Goal: Information Seeking & Learning: Check status

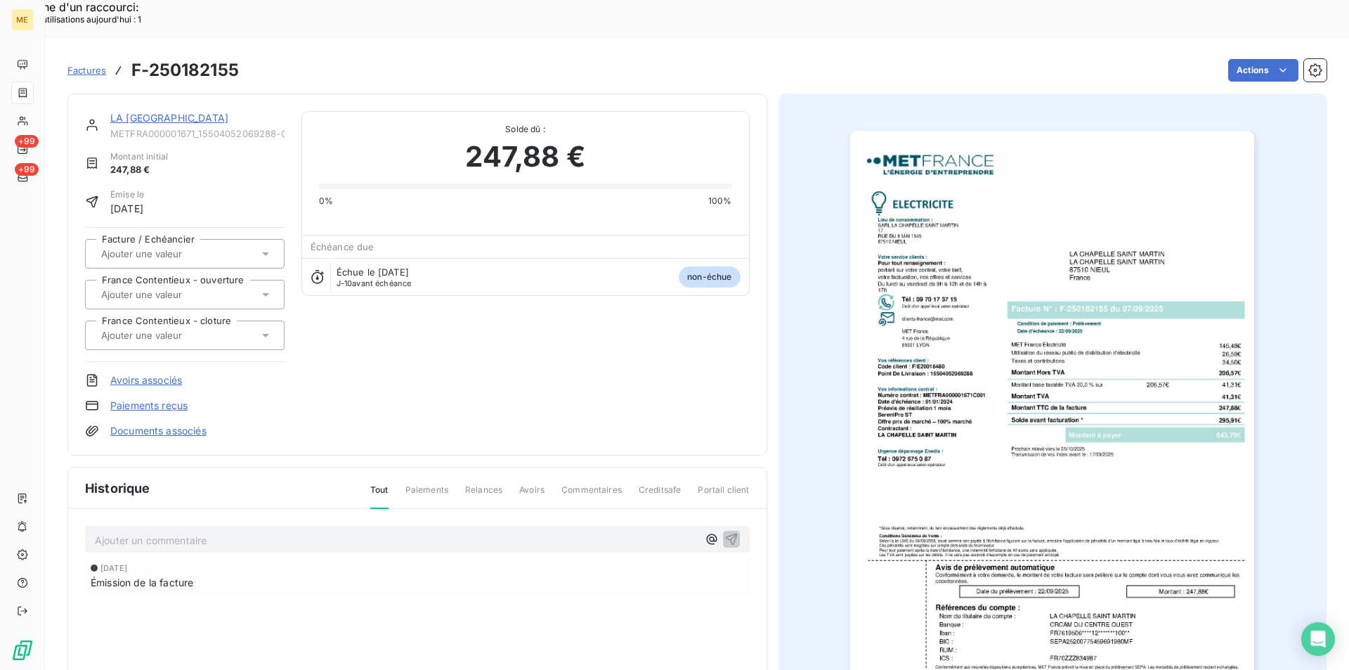
click at [90, 65] on span "Factures" at bounding box center [86, 70] width 39 height 11
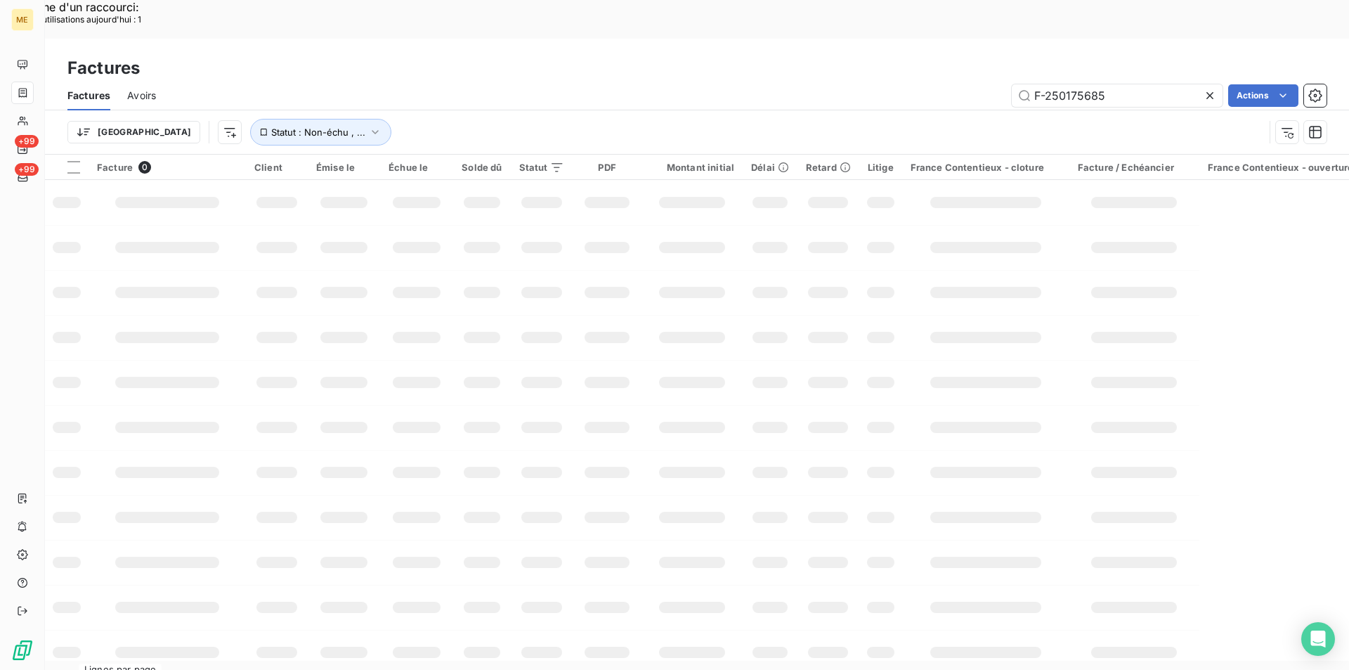
drag, startPoint x: 1111, startPoint y: 48, endPoint x: 1005, endPoint y: 51, distance: 106.2
click at [1005, 84] on div "F-250175685 Actions" at bounding box center [750, 95] width 1154 height 22
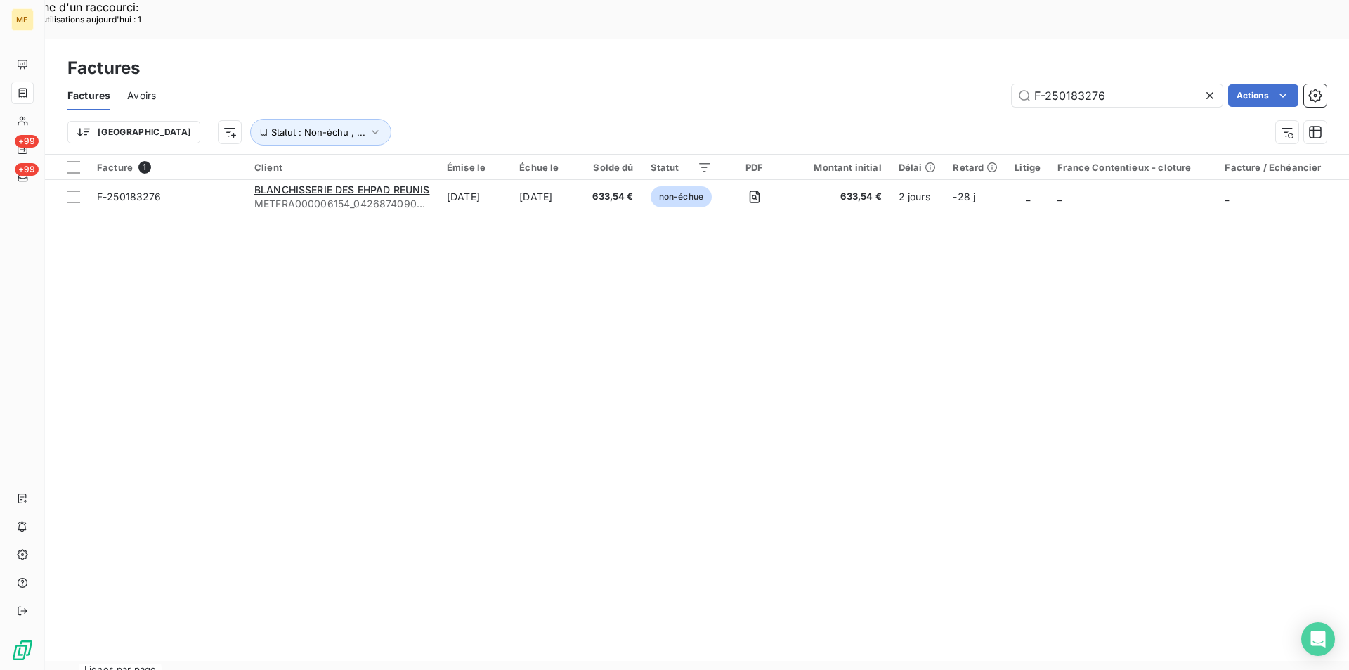
type input "F-250183276"
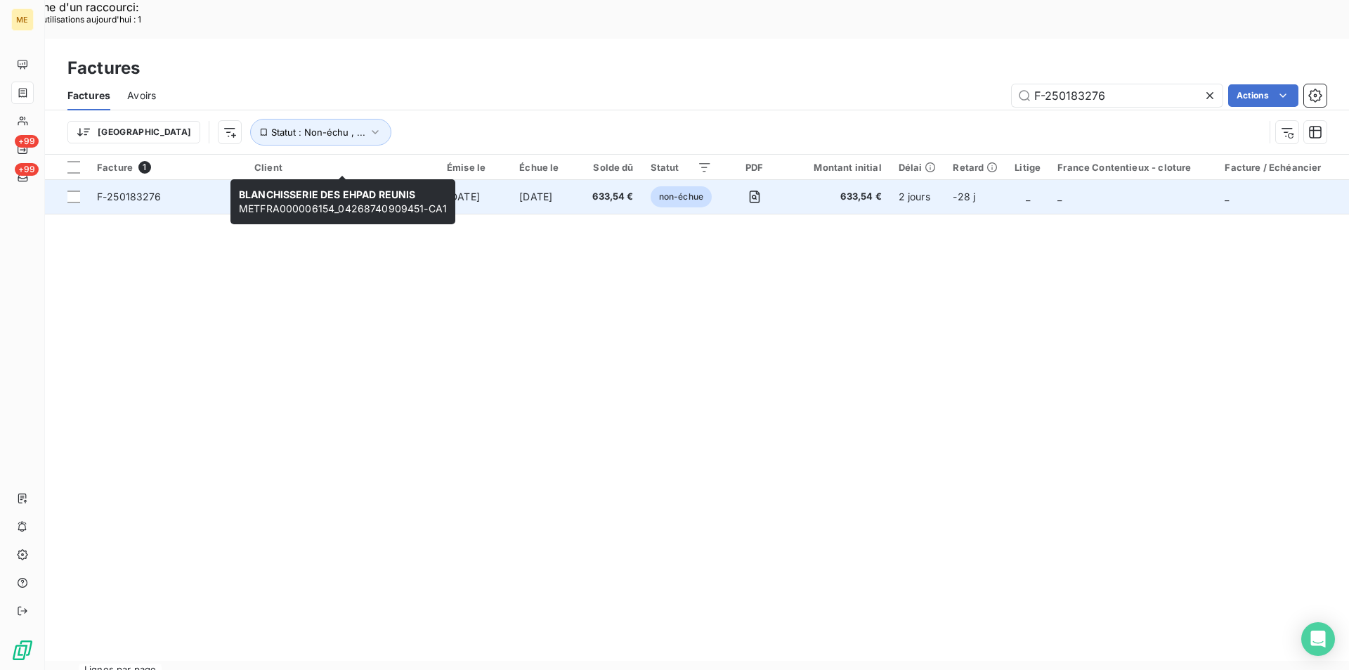
drag, startPoint x: 241, startPoint y: 164, endPoint x: 332, endPoint y: 161, distance: 90.7
click at [332, 180] on tr "F-250183276 BLANCHISSERIE DES EHPAD REUNIS METFRA000006154_04268740909451-CA1 […" at bounding box center [786, 197] width 1482 height 34
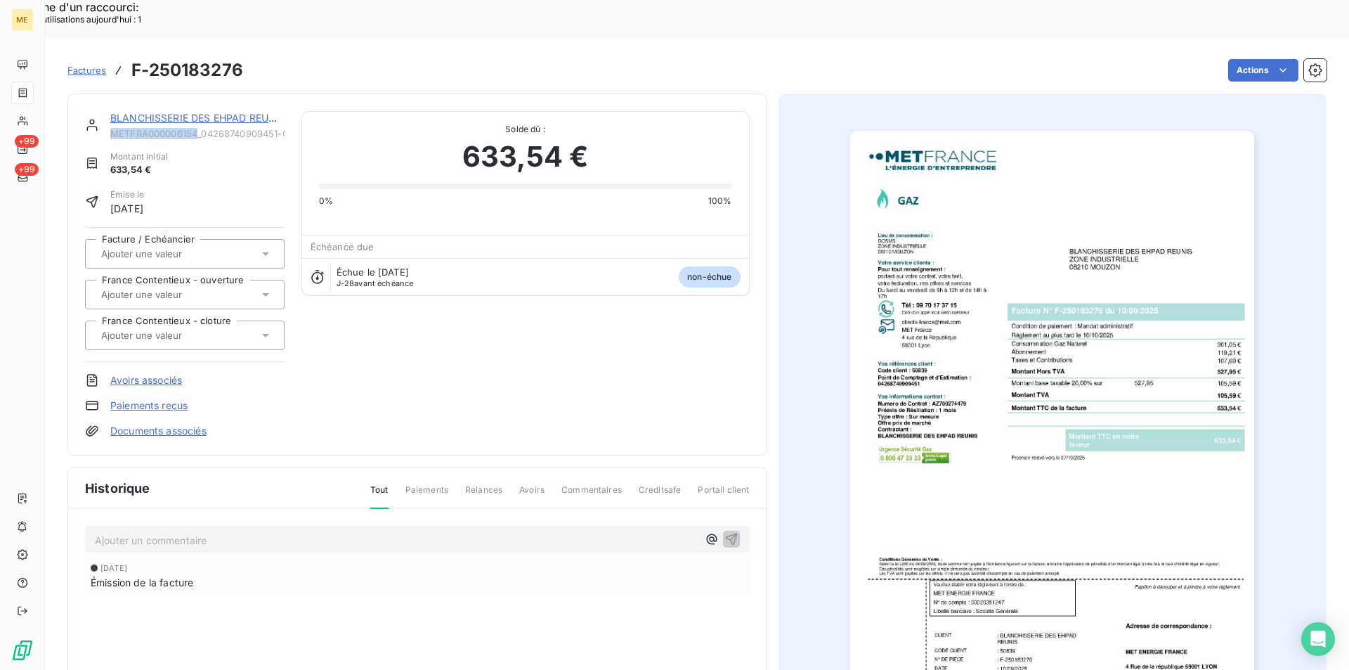
drag, startPoint x: 112, startPoint y: 97, endPoint x: 197, endPoint y: 89, distance: 86.1
click at [197, 128] on span "METFRA000006154_04268740909451-CA1" at bounding box center [197, 133] width 174 height 11
copy span "METFRA000006154"
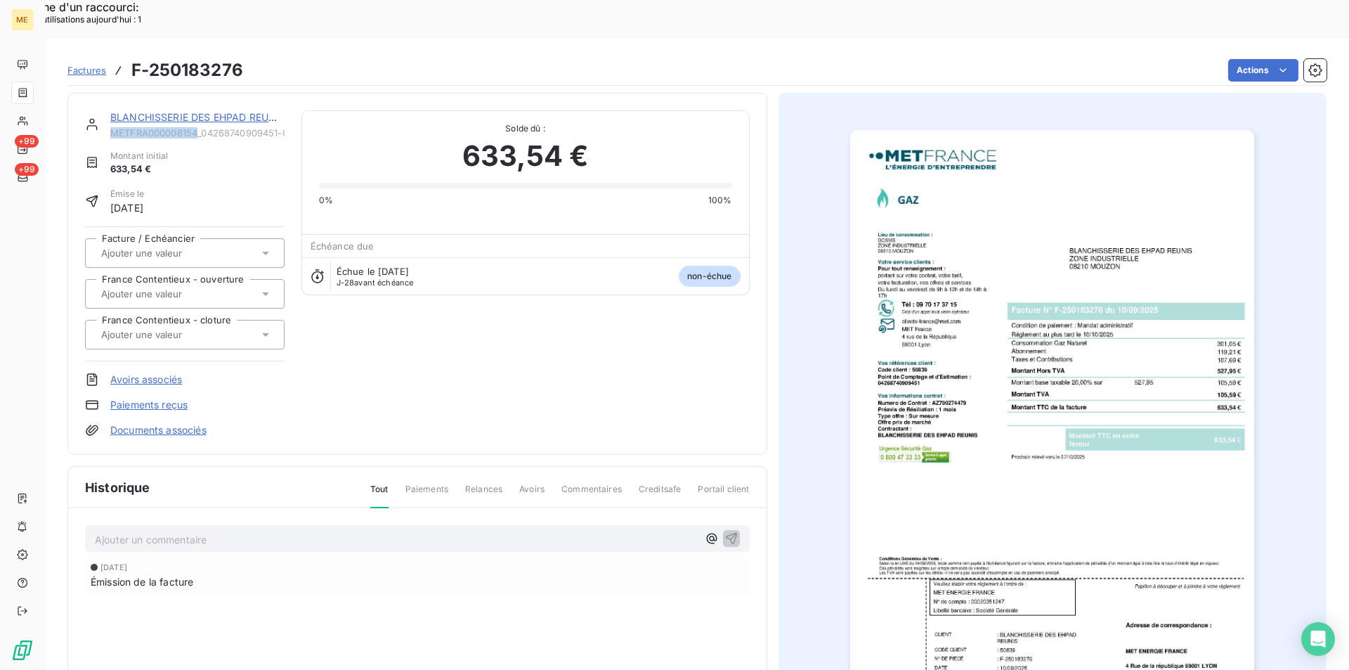
click at [1107, 283] on img "button" at bounding box center [1052, 416] width 404 height 572
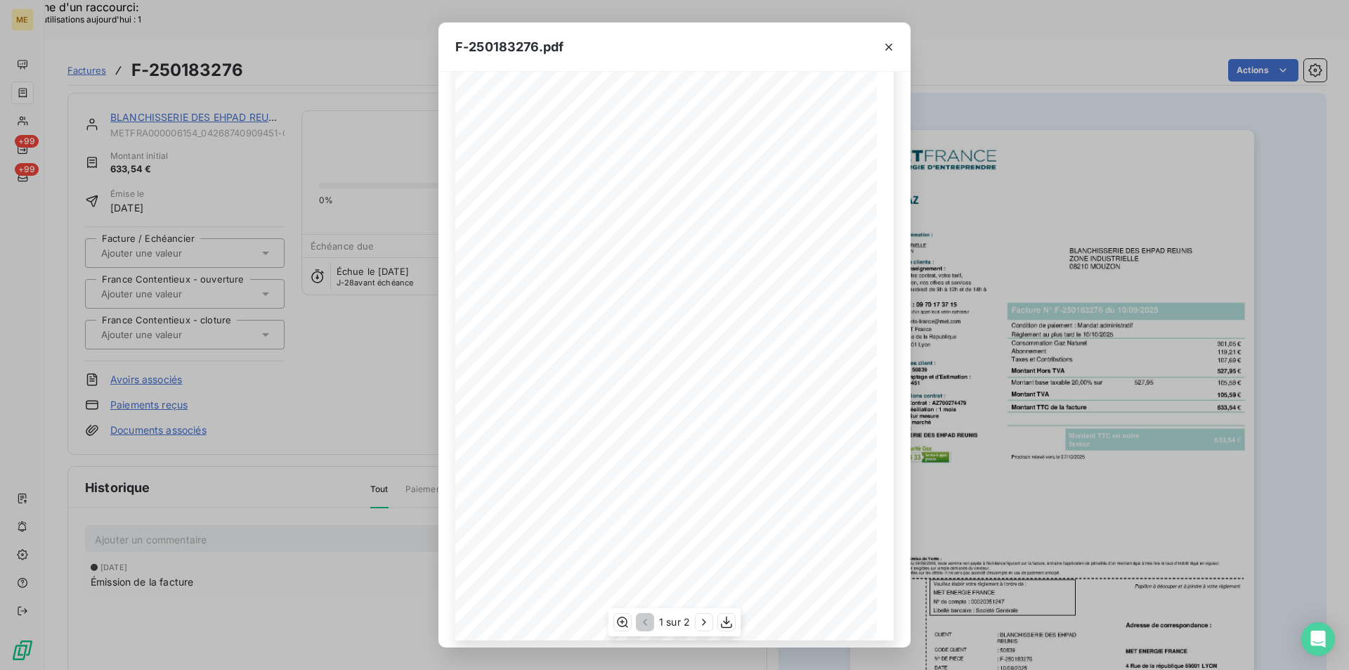
scroll to position [54, 0]
click at [730, 622] on icon "button" at bounding box center [727, 622] width 14 height 14
click at [881, 45] on button "button" at bounding box center [889, 47] width 22 height 22
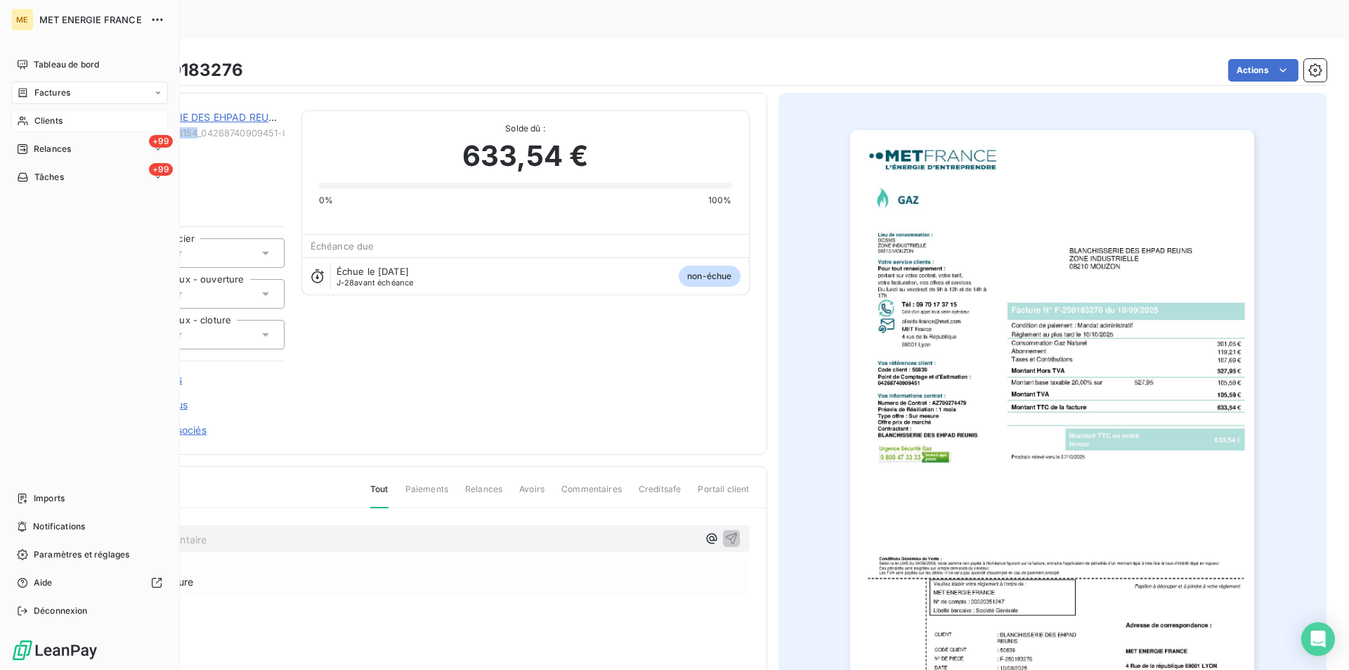
click at [30, 120] on div "Clients" at bounding box center [89, 121] width 157 height 22
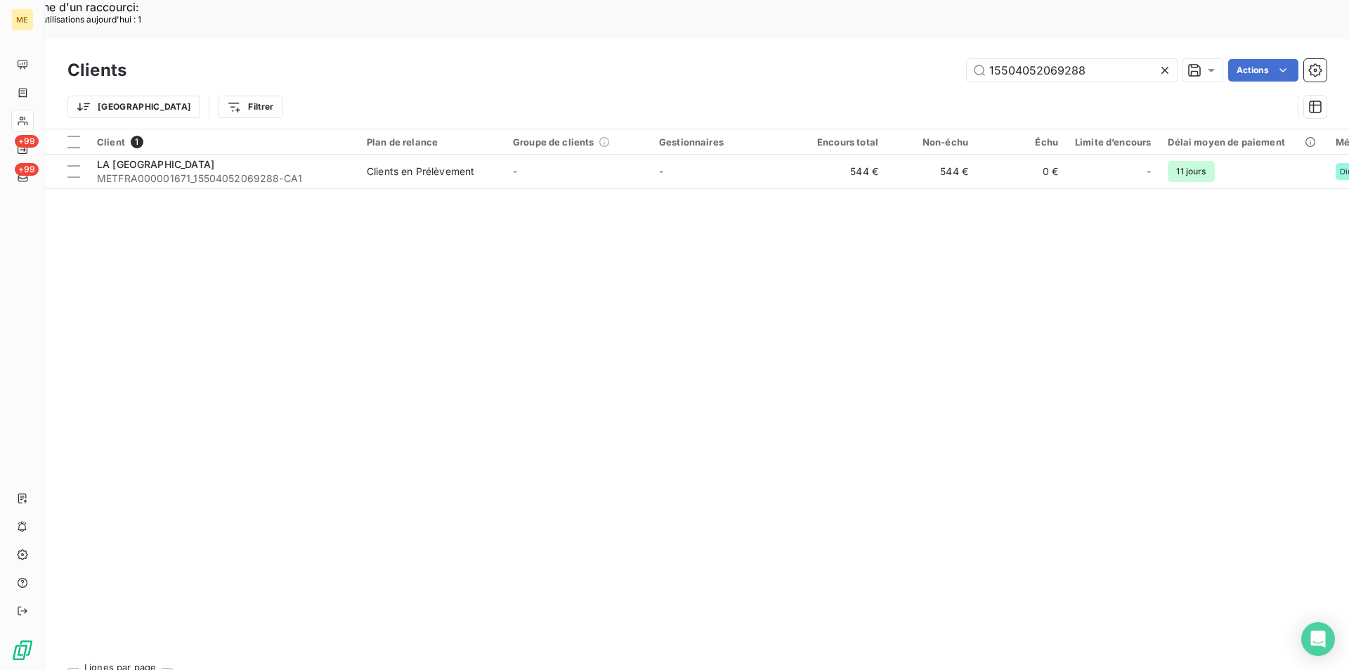
drag, startPoint x: 1113, startPoint y: 30, endPoint x: 907, endPoint y: 30, distance: 206.6
click at [907, 59] on div "15504052069288 Actions" at bounding box center [735, 70] width 1184 height 22
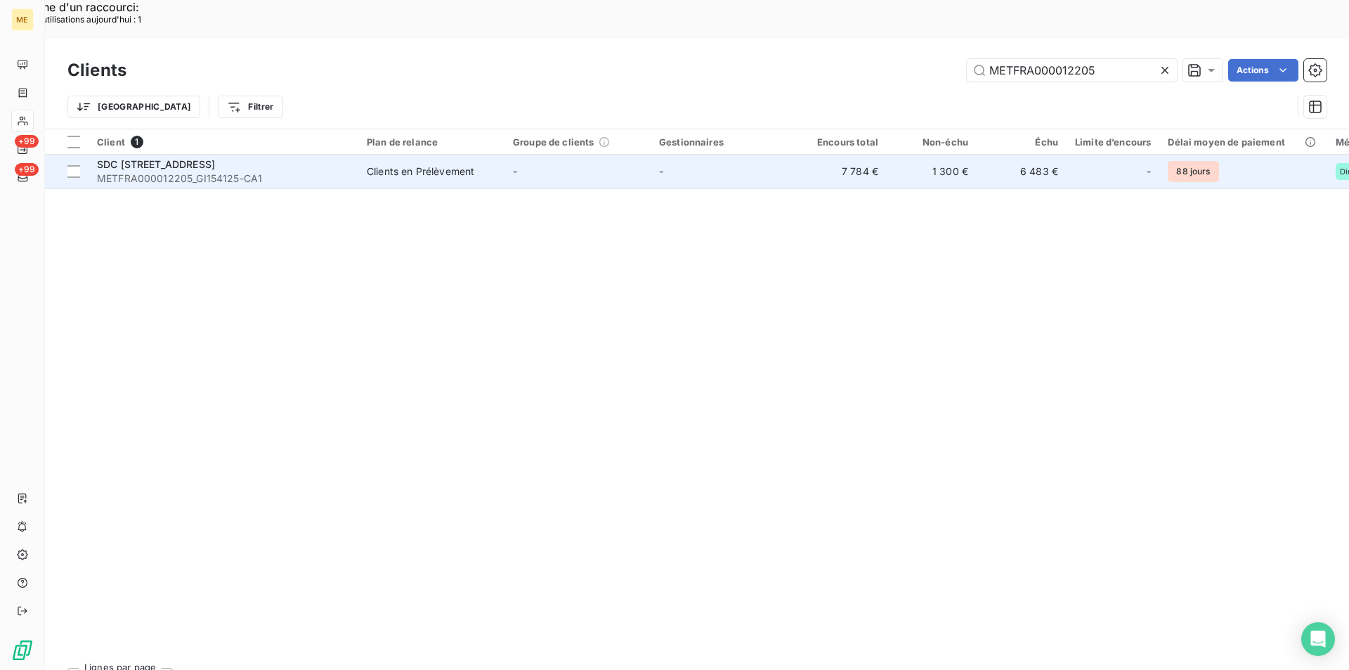
type input "METFRA000012205"
click at [162, 171] on span "METFRA000012205_GI154125-CA1" at bounding box center [223, 178] width 253 height 14
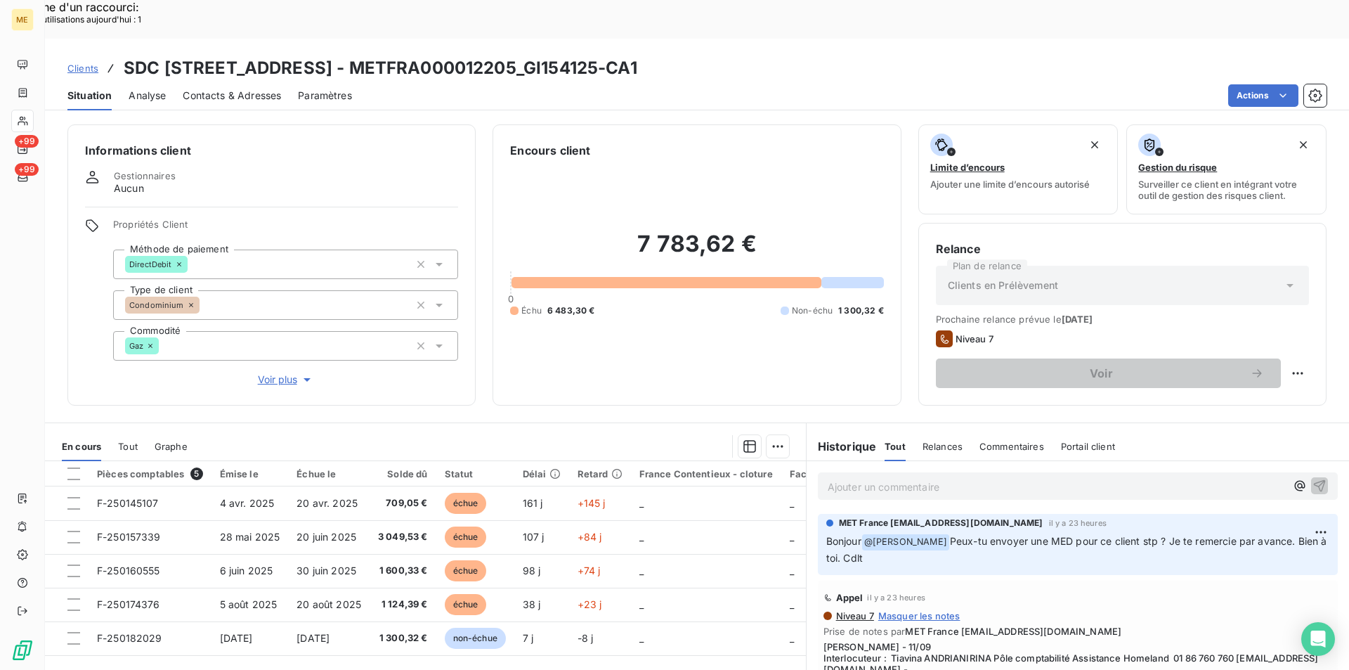
click at [286, 373] on span "Voir plus" at bounding box center [286, 380] width 56 height 14
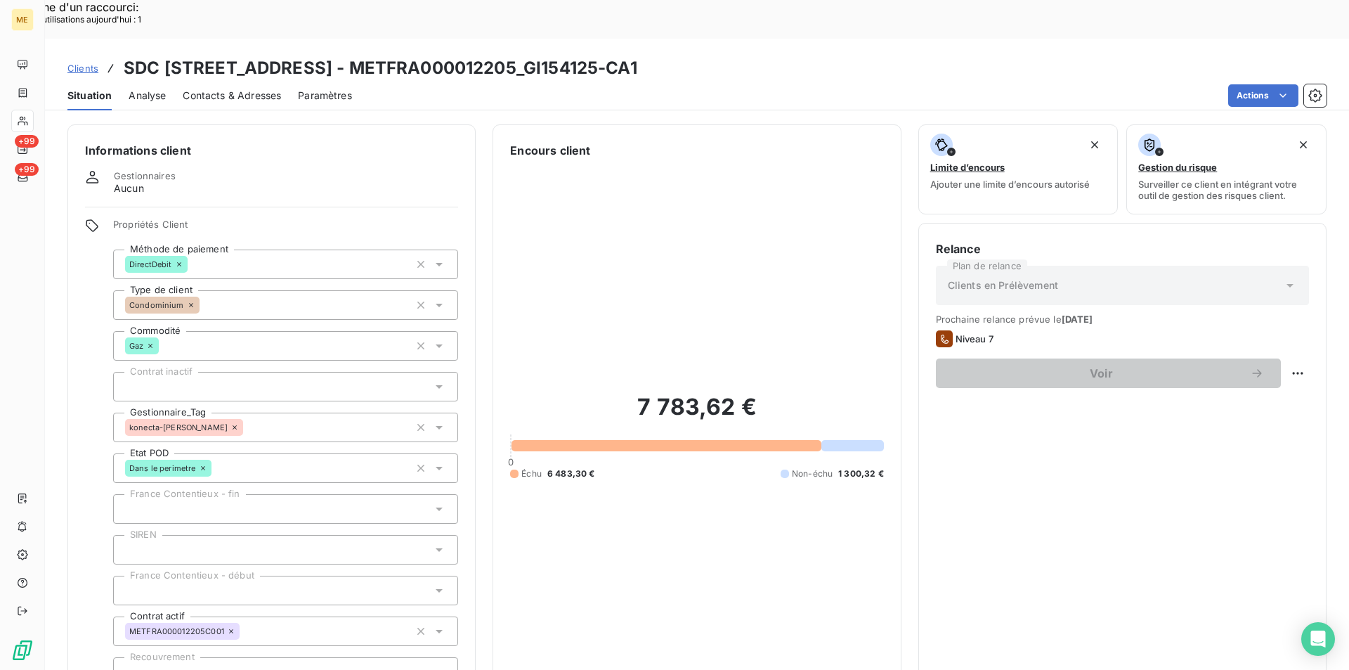
click at [82, 63] on span "Clients" at bounding box center [82, 68] width 31 height 11
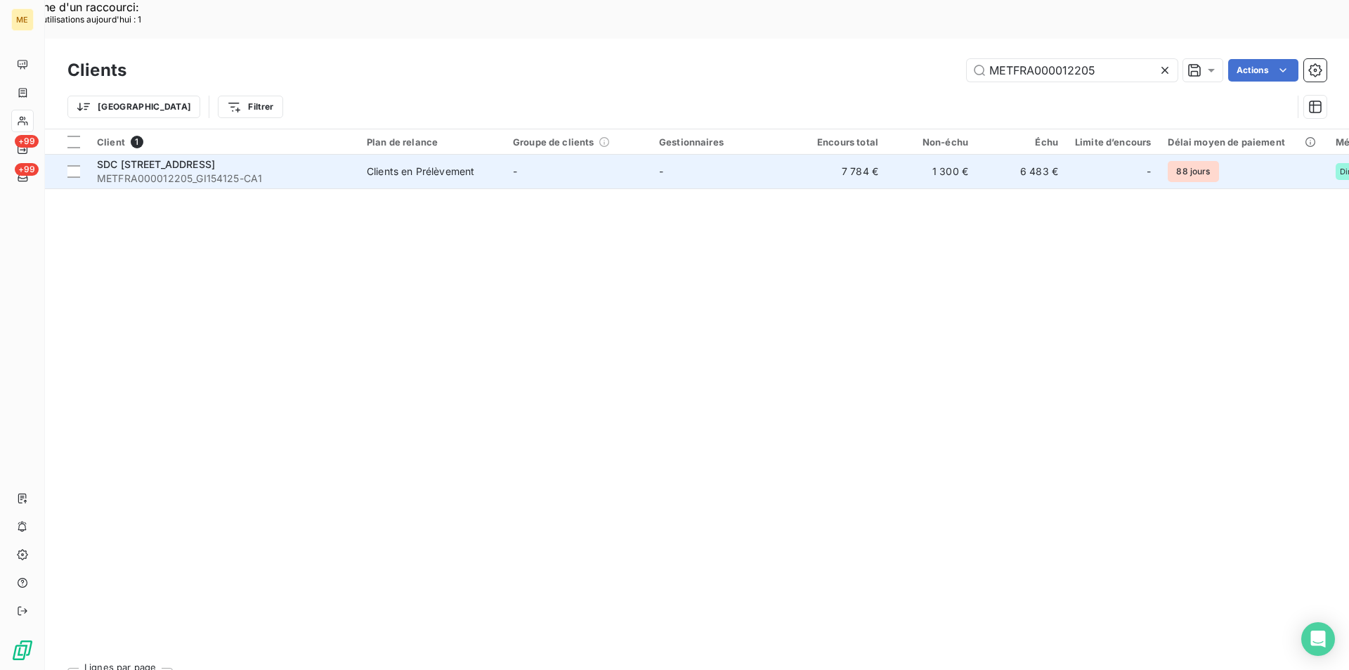
click at [145, 171] on span "METFRA000012205_GI154125-CA1" at bounding box center [223, 178] width 253 height 14
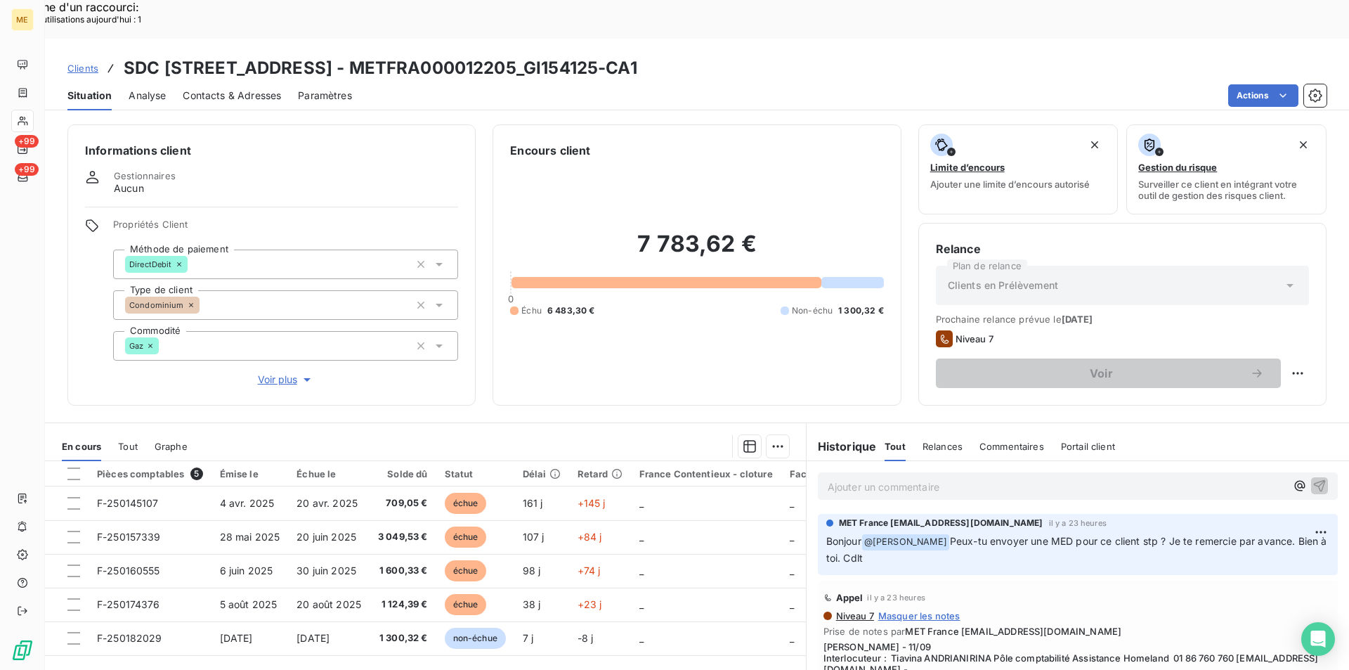
click at [910, 478] on p "Ajouter un commentaire ﻿" at bounding box center [1057, 487] width 458 height 18
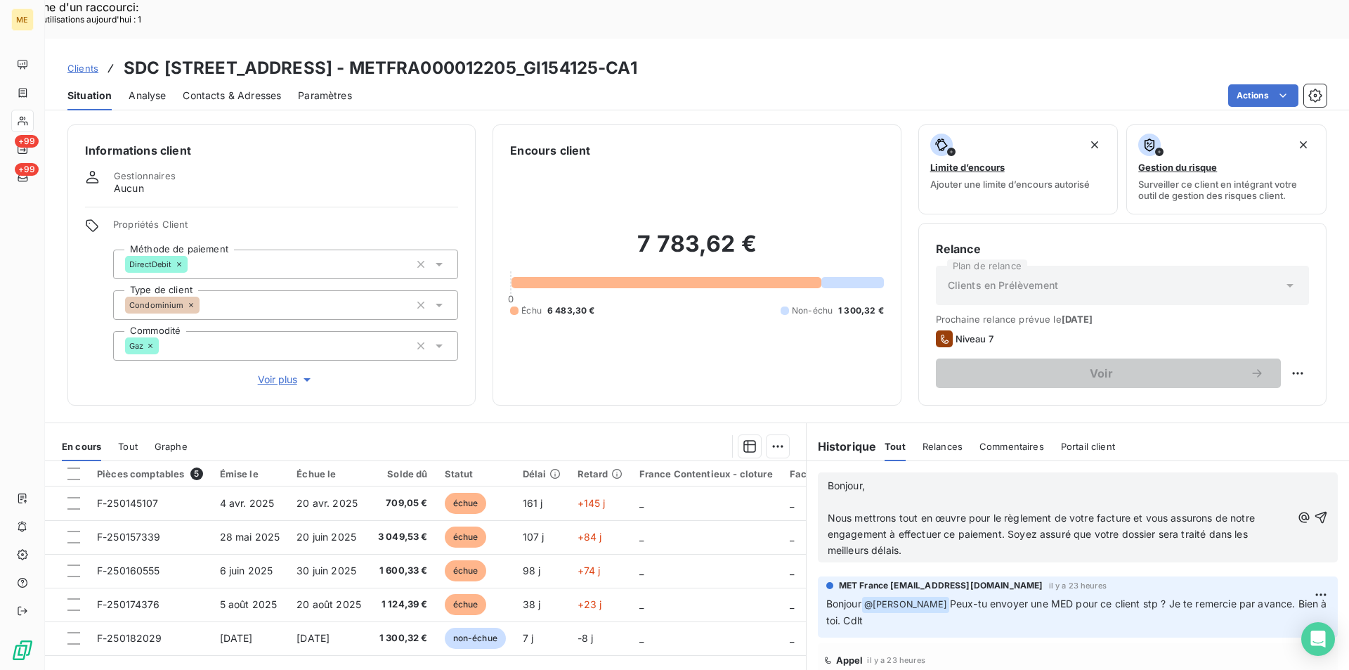
click at [828, 512] on span "Nous mettrons tout en œuvre pour le règlement de votre facture et vous assurons…" at bounding box center [1043, 534] width 430 height 44
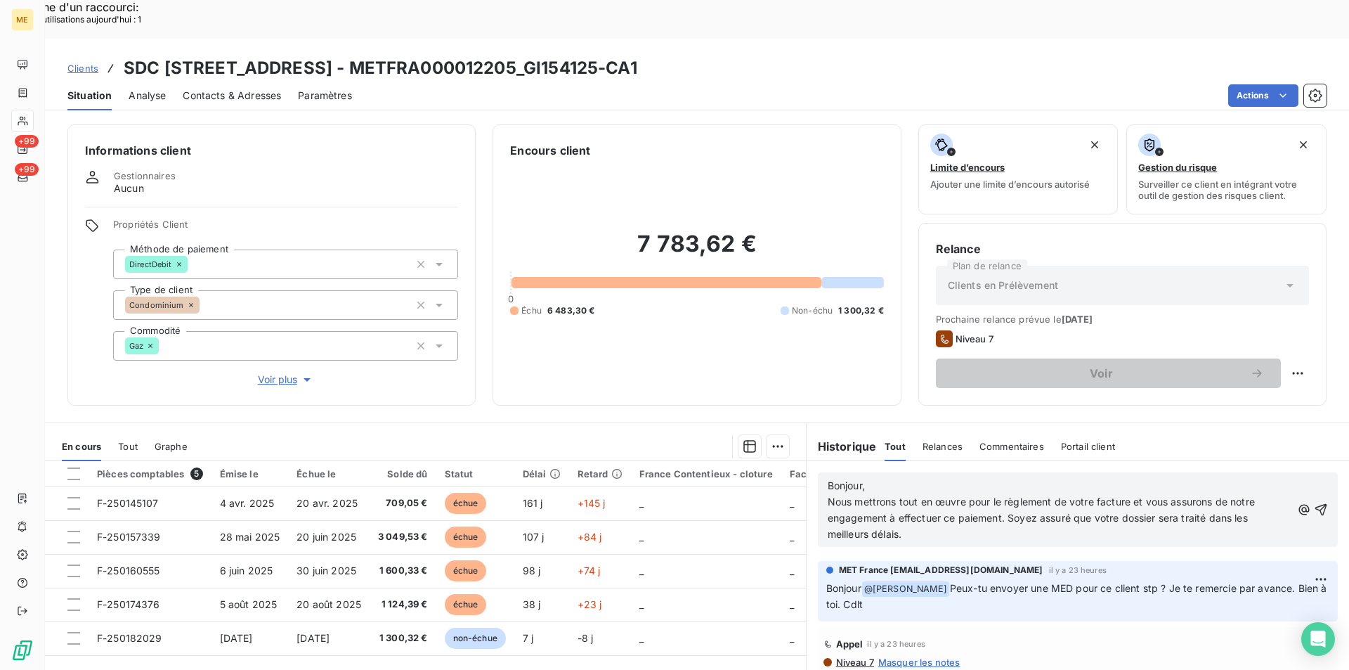
click at [828, 479] on span "Bonjour," at bounding box center [846, 485] width 37 height 12
drag, startPoint x: 872, startPoint y: 446, endPoint x: 822, endPoint y: 448, distance: 49.9
click at [828, 479] on span "Mail client du 11/09Bonjour," at bounding box center [892, 485] width 128 height 12
click at [935, 477] on div "Réponse client du 11/09Bonjour, Nous mettrons tout en œuvre pour le règlement d…" at bounding box center [1060, 510] width 464 height 66
click at [938, 479] on span "Réponse client du 11/09Bonjour," at bounding box center [903, 485] width 150 height 12
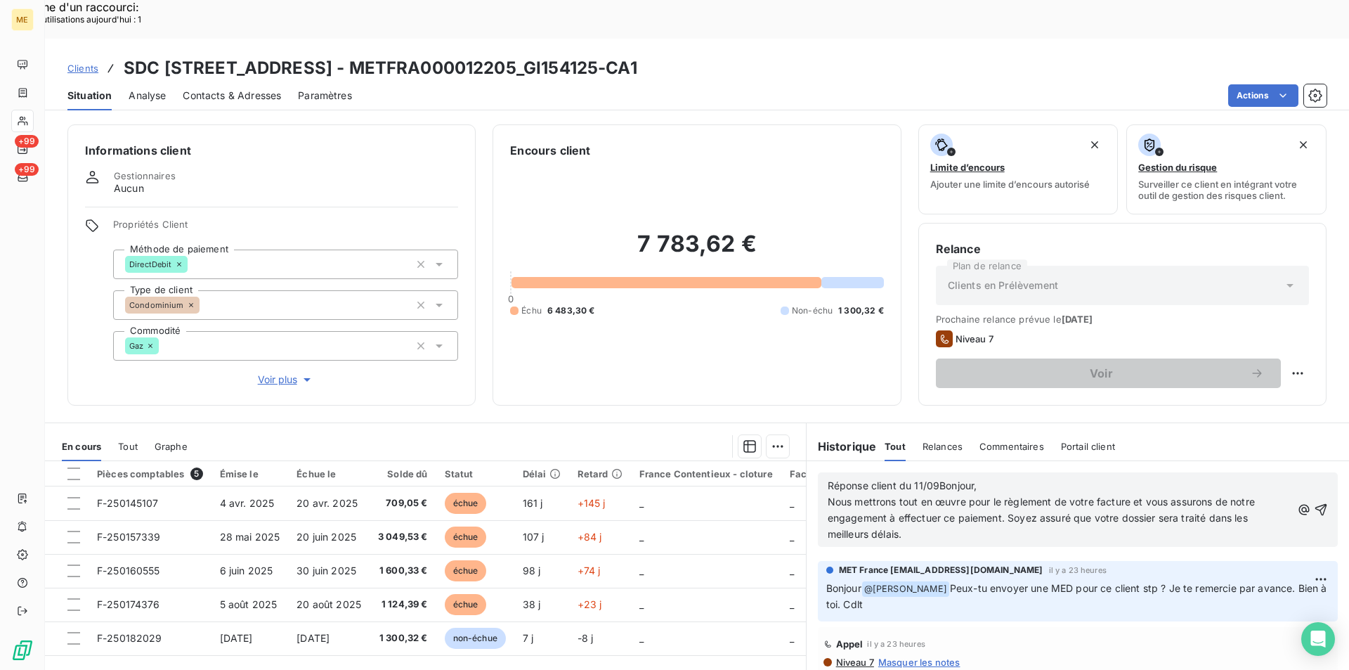
click at [931, 479] on span "Réponse client du 11/09Bonjour," at bounding box center [903, 485] width 150 height 12
click at [1080, 479] on span "Réponse client du 11/09 suite à l'impayé de 5 358,91 €.Bonjour," at bounding box center [976, 485] width 297 height 12
click at [834, 496] on span "Nous mettrons tout en œuvre pour le règlement de votre facture et vous assurons…" at bounding box center [1043, 518] width 430 height 44
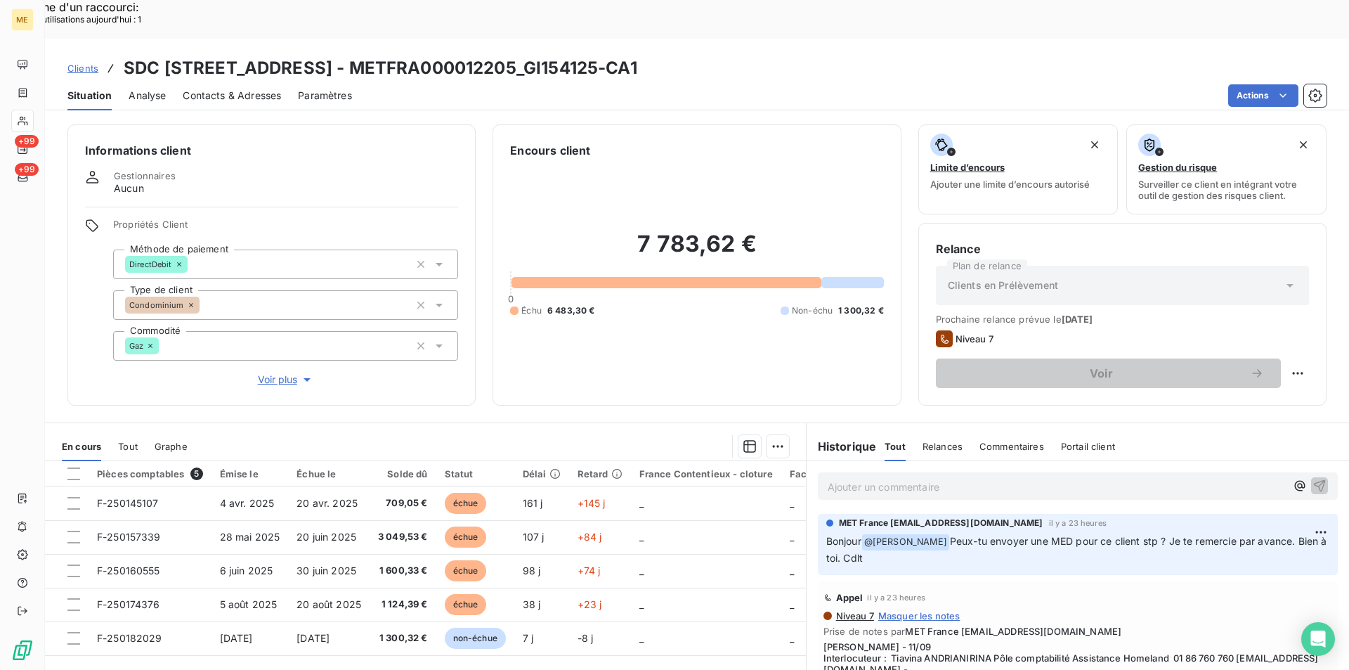
click at [893, 478] on p "Ajouter un commentaire ﻿" at bounding box center [1057, 487] width 458 height 18
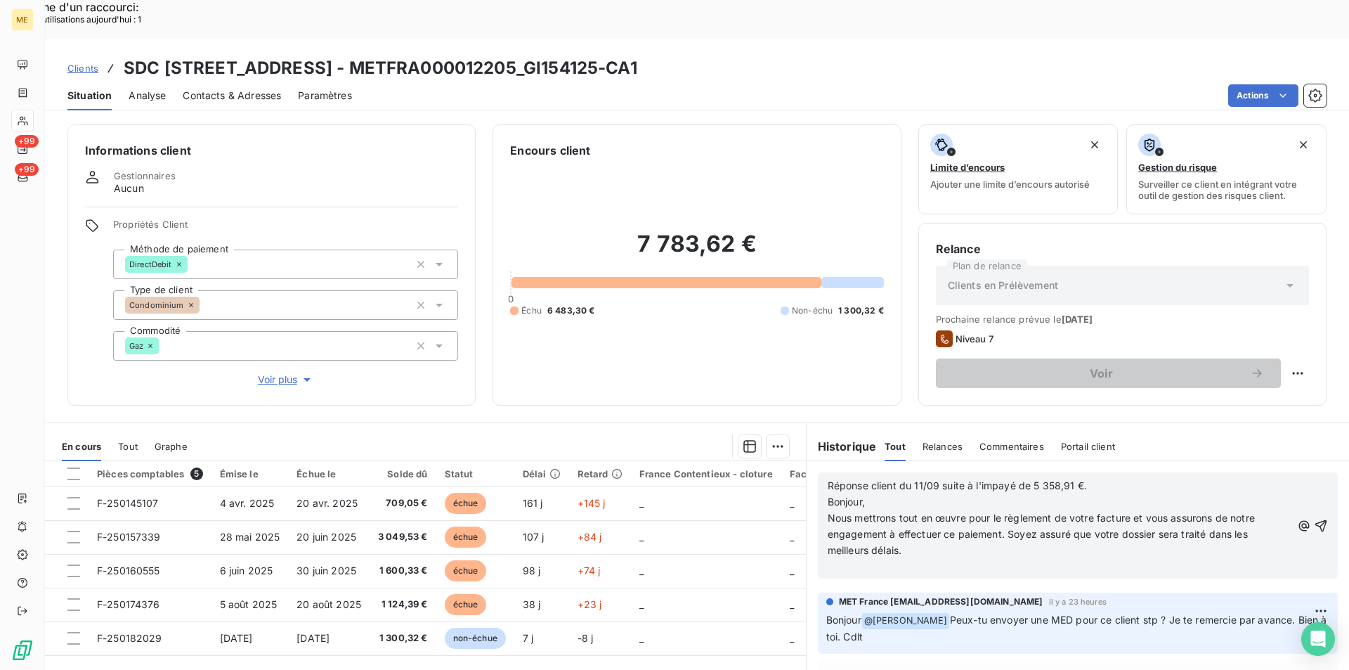
click at [896, 479] on span "Réponse client du 11/09 suite à l'impayé de 5 358,91 €." at bounding box center [957, 485] width 259 height 12
click at [891, 479] on span "Réponse client du 11/09 suite à l'impayé de 5 358,91 €." at bounding box center [957, 485] width 259 height 12
click at [895, 479] on span "Réponse client du 11/09 suite à l'impayé de 5 358,91 €." at bounding box center [957, 485] width 259 height 12
click at [1314, 519] on icon "button" at bounding box center [1321, 526] width 14 height 14
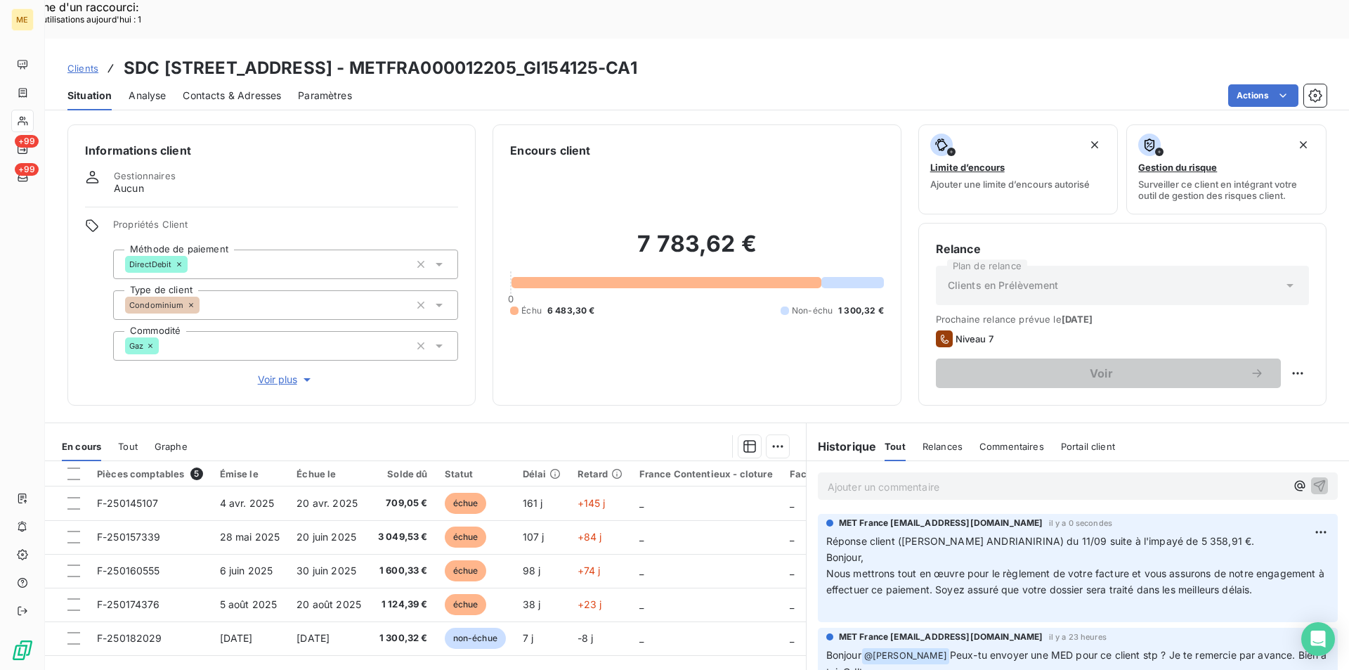
click at [266, 373] on span "Voir plus" at bounding box center [286, 380] width 56 height 14
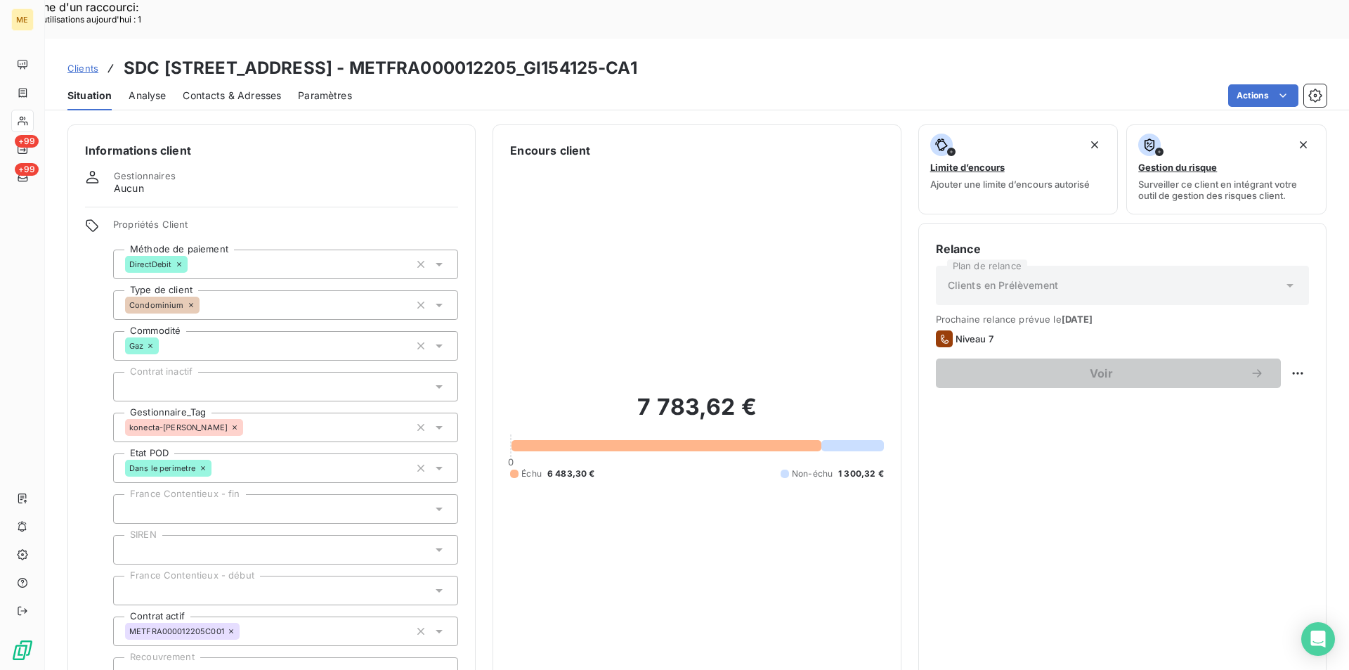
scroll to position [351, 0]
